Goal: Transaction & Acquisition: Obtain resource

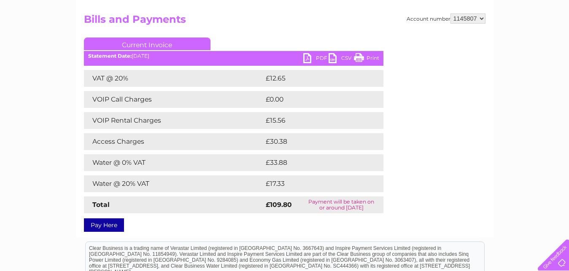
scroll to position [86, 0]
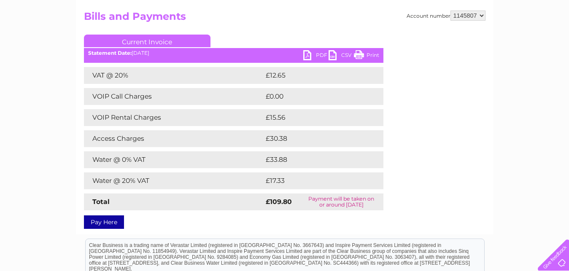
click at [320, 55] on link "PDF" at bounding box center [315, 56] width 25 height 12
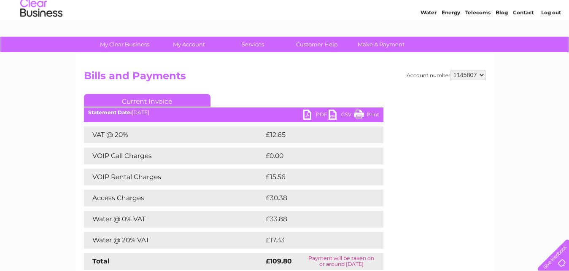
scroll to position [0, 0]
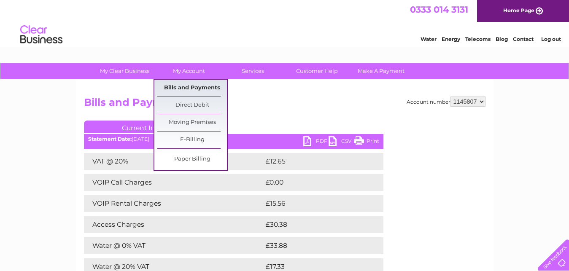
click at [189, 86] on link "Bills and Payments" at bounding box center [192, 88] width 70 height 17
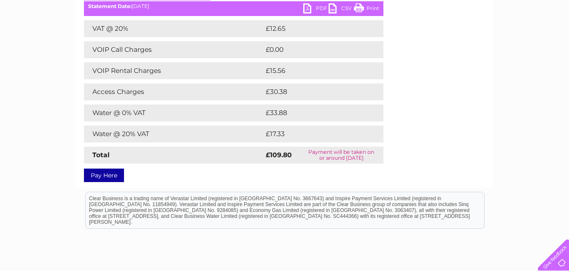
scroll to position [172, 0]
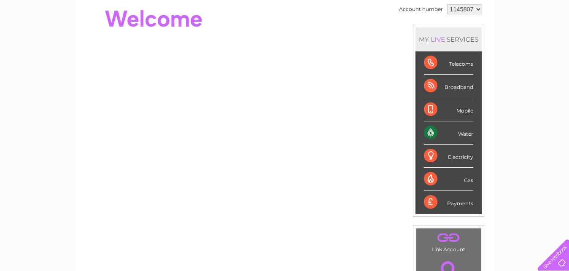
click at [463, 131] on div "Water" at bounding box center [448, 133] width 49 height 23
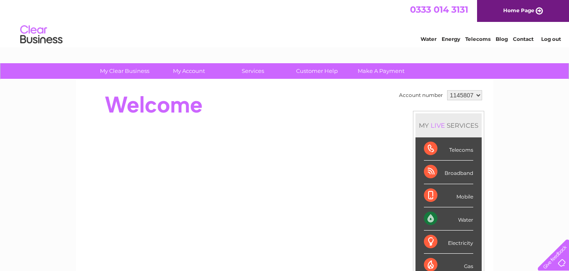
click at [289, 33] on div "Water Energy Telecoms Blog Contact Log out" at bounding box center [284, 35] width 569 height 27
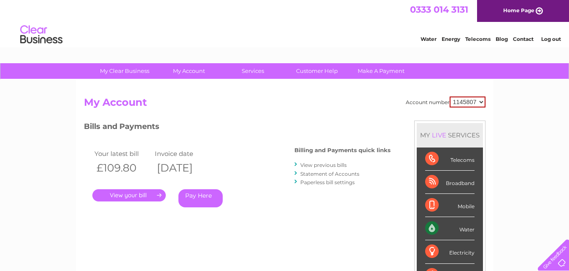
click at [334, 165] on link "View previous bills" at bounding box center [323, 165] width 46 height 6
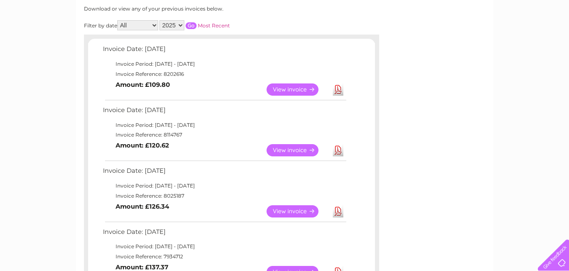
scroll to position [129, 0]
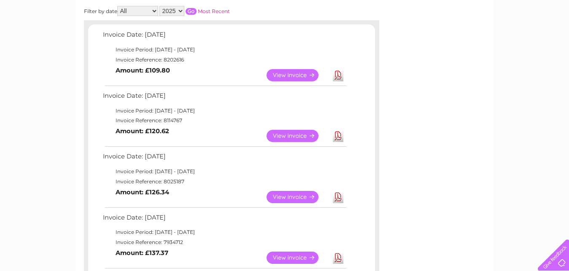
click at [339, 136] on link "Download" at bounding box center [338, 136] width 11 height 12
